Goal: Transaction & Acquisition: Obtain resource

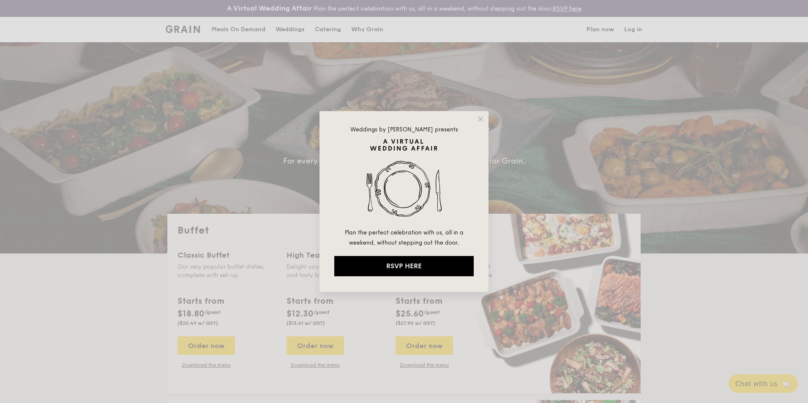
select select
click at [480, 121] on icon at bounding box center [481, 119] width 8 height 8
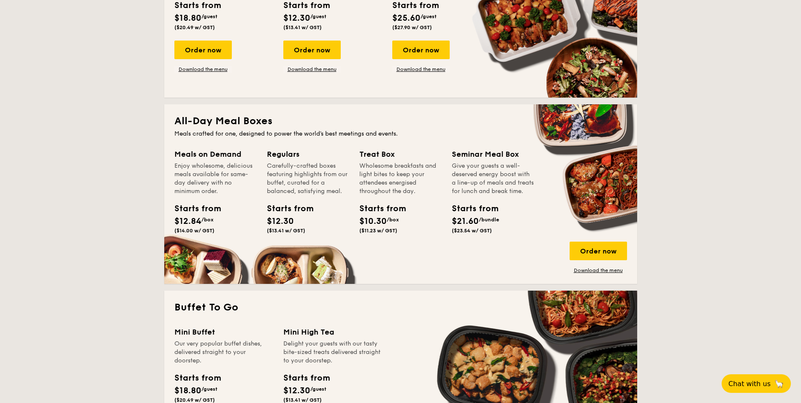
scroll to position [338, 0]
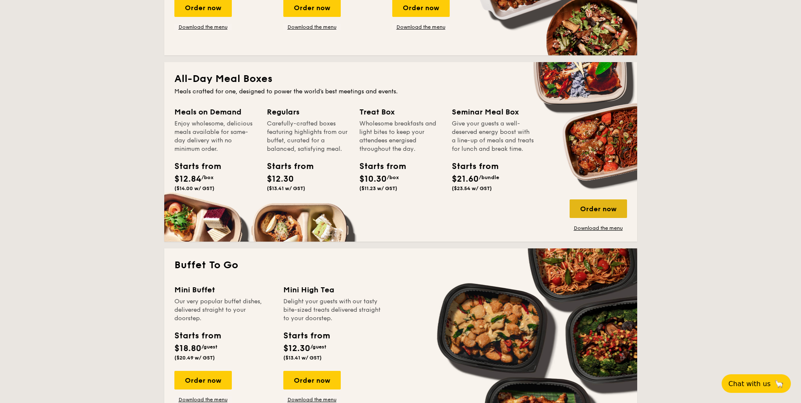
click at [595, 213] on div "Order now" at bounding box center [598, 208] width 57 height 19
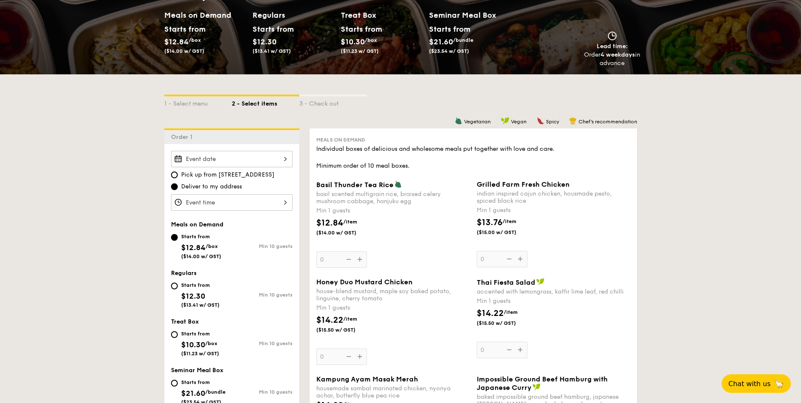
scroll to position [42, 0]
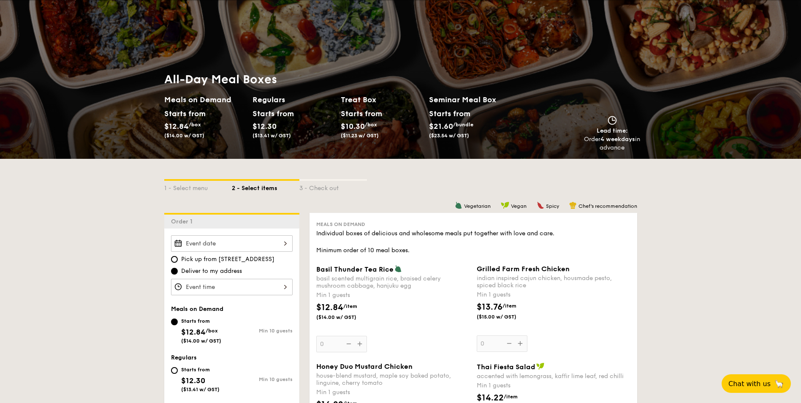
click at [287, 121] on div "Starts from $12.30 ($13.41 w/ GST)" at bounding box center [272, 122] width 38 height 31
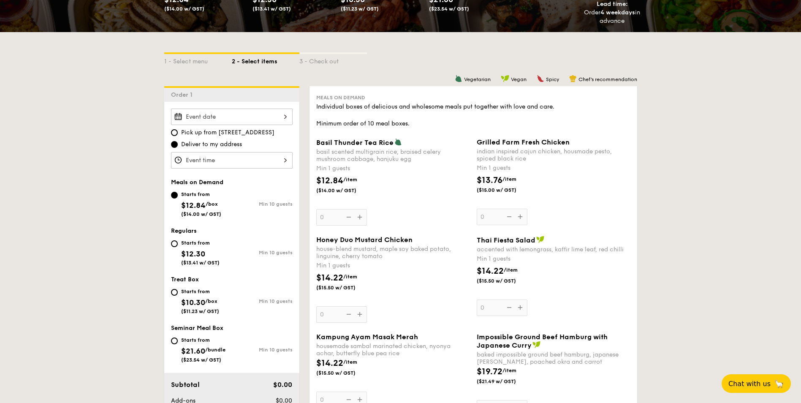
scroll to position [0, 0]
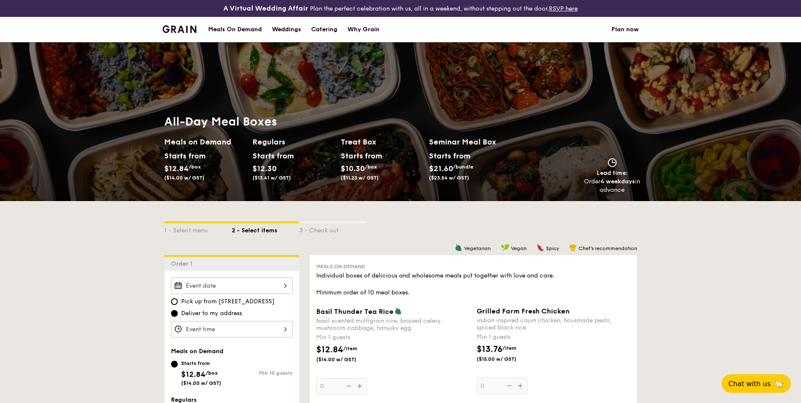
select select
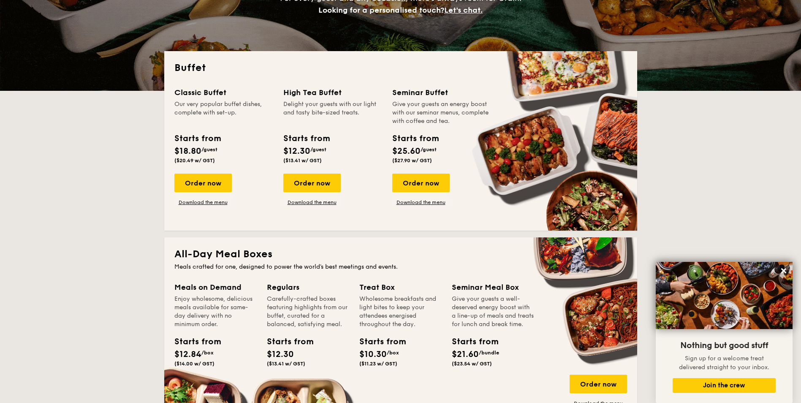
scroll to position [247, 0]
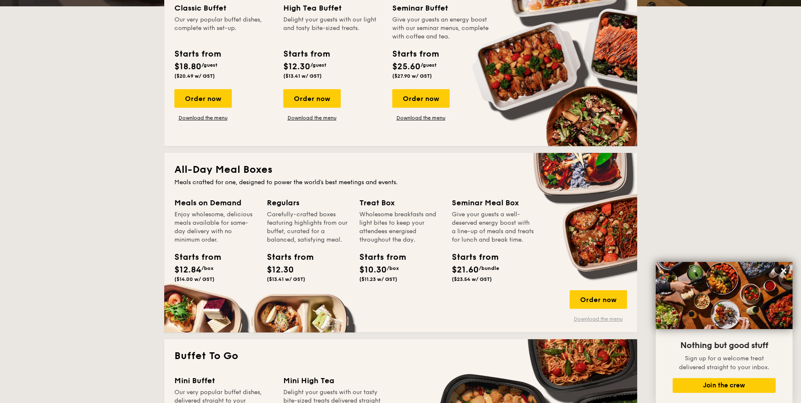
click at [606, 319] on link "Download the menu" at bounding box center [598, 319] width 57 height 7
